Goal: Navigation & Orientation: Find specific page/section

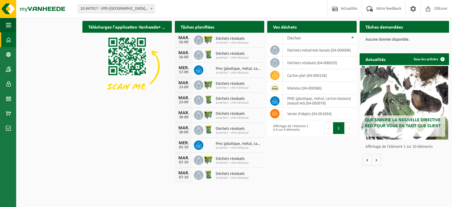
click at [9, 39] on span at bounding box center [8, 39] width 5 height 15
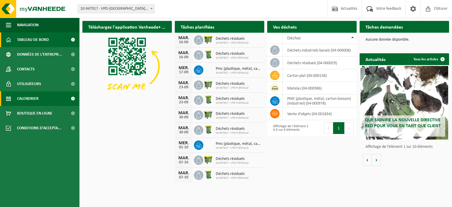
click at [37, 95] on span "Calendrier" at bounding box center [27, 98] width 21 height 15
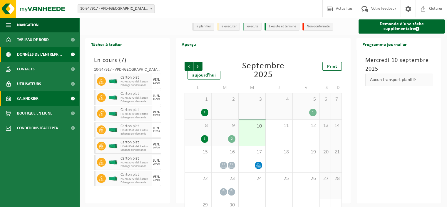
click at [30, 55] on span "Données de l'entrepr..." at bounding box center [39, 54] width 45 height 15
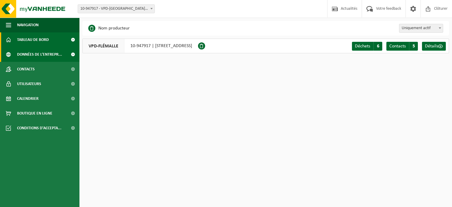
click at [39, 37] on span "Tableau de bord" at bounding box center [33, 39] width 32 height 15
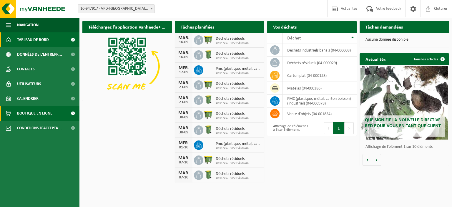
click at [34, 114] on span "Boutique en ligne" at bounding box center [34, 113] width 35 height 15
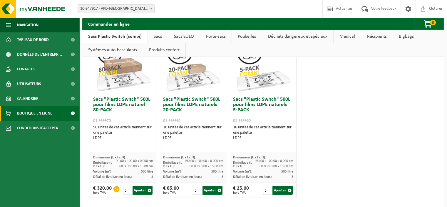
scroll to position [375, 0]
